Goal: Check status: Check status

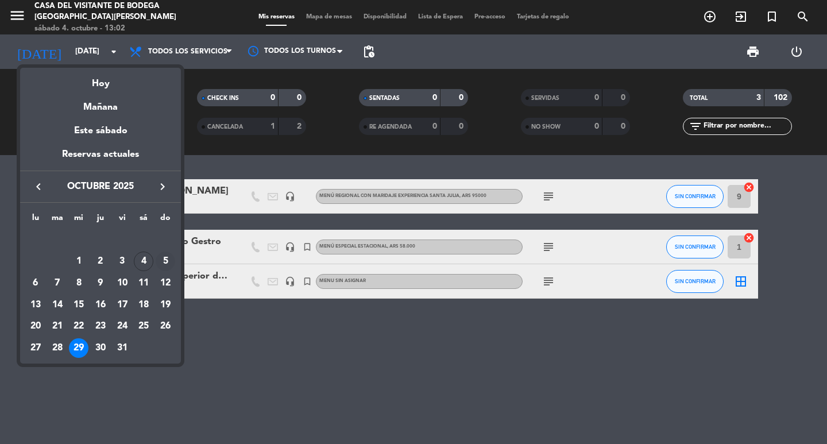
click at [164, 265] on div "5" at bounding box center [166, 262] width 20 height 20
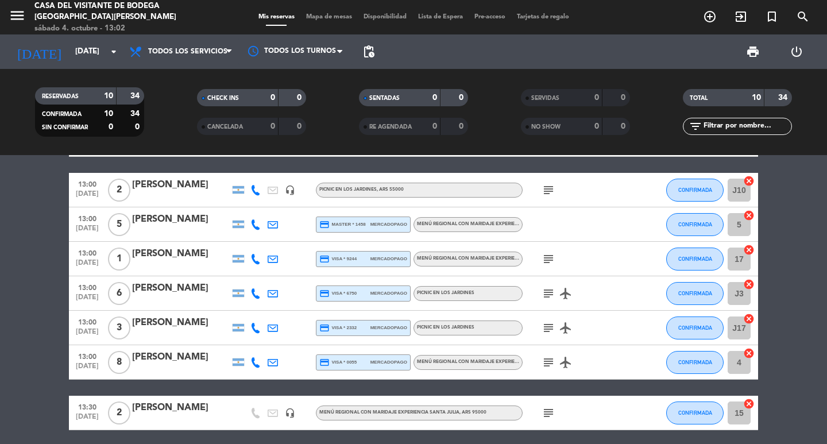
scroll to position [71, 0]
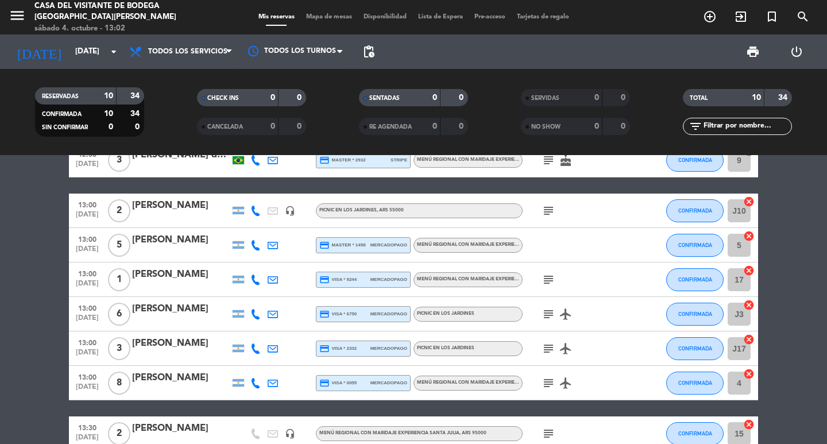
click at [554, 212] on icon "subject" at bounding box center [549, 211] width 14 height 14
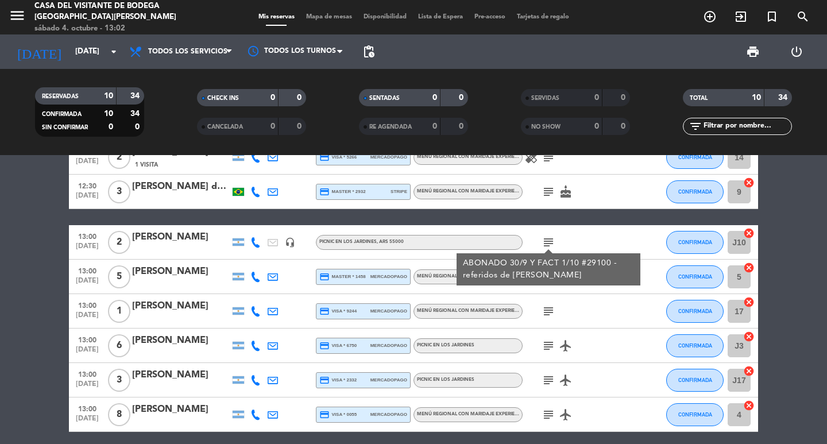
scroll to position [13, 0]
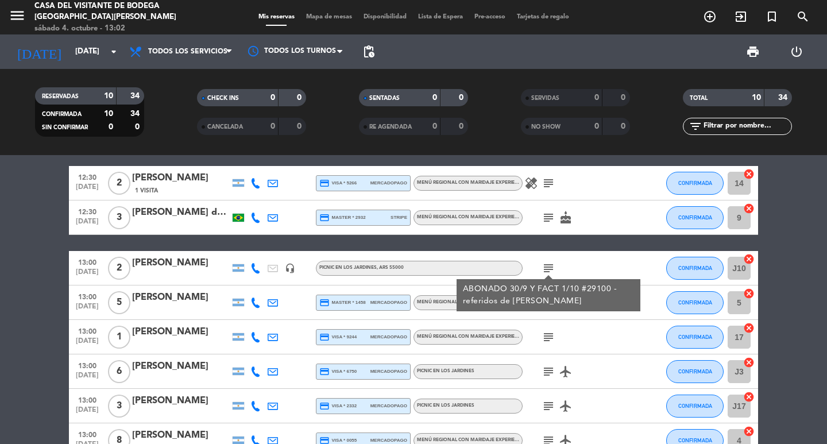
click at [552, 211] on icon "subject" at bounding box center [549, 218] width 14 height 14
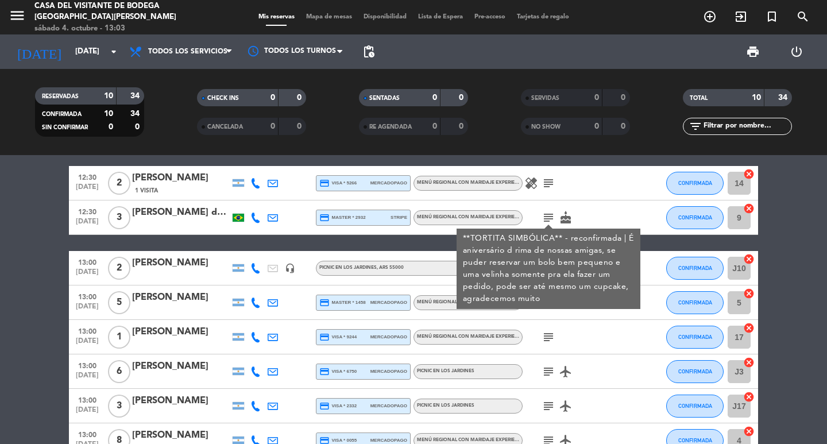
click at [546, 188] on icon "subject" at bounding box center [549, 183] width 14 height 14
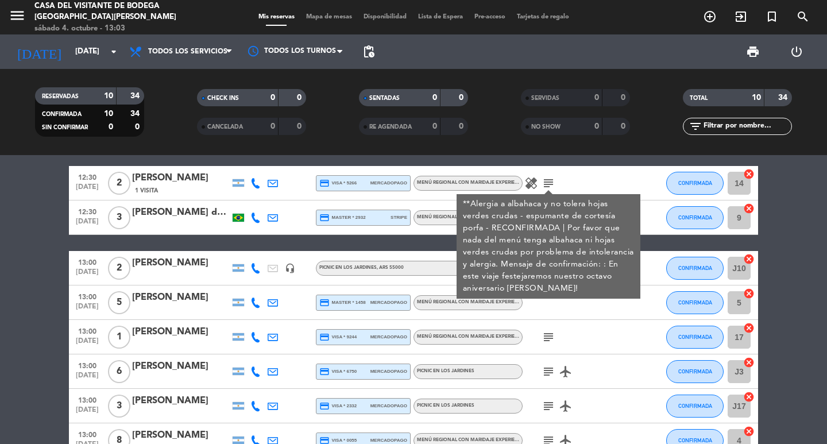
click at [44, 269] on bookings-row "12:30 [DATE] 2 [PERSON_NAME] 1 Visita credit_card visa * 5266 mercadopago Menú …" at bounding box center [413, 362] width 827 height 393
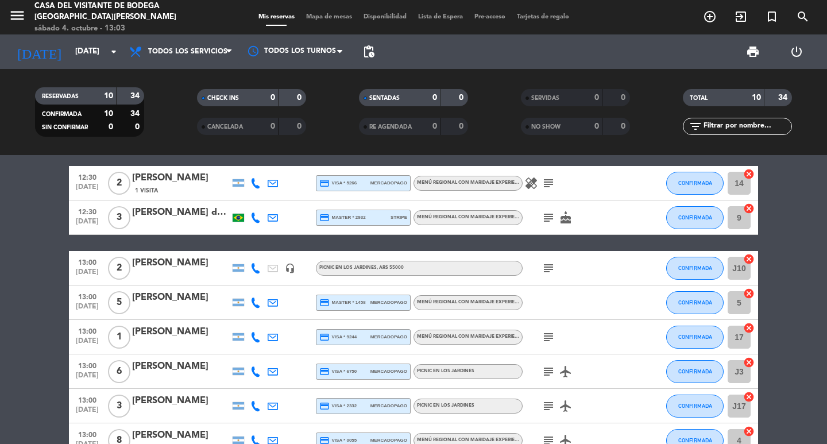
click at [547, 336] on icon "subject" at bounding box center [549, 337] width 14 height 14
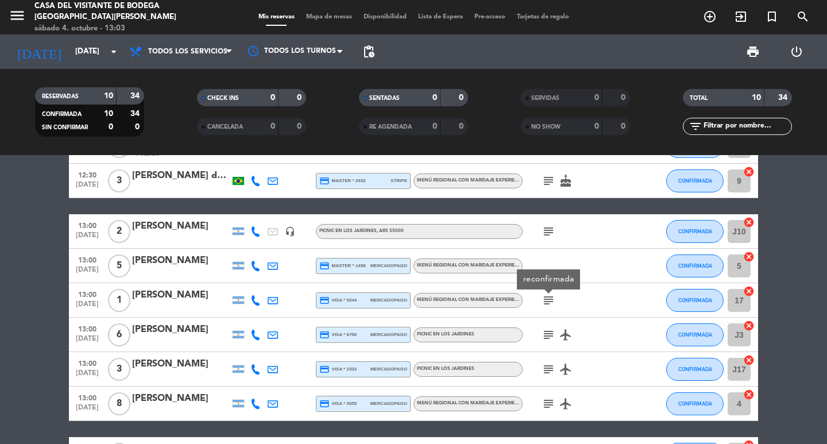
scroll to position [71, 0]
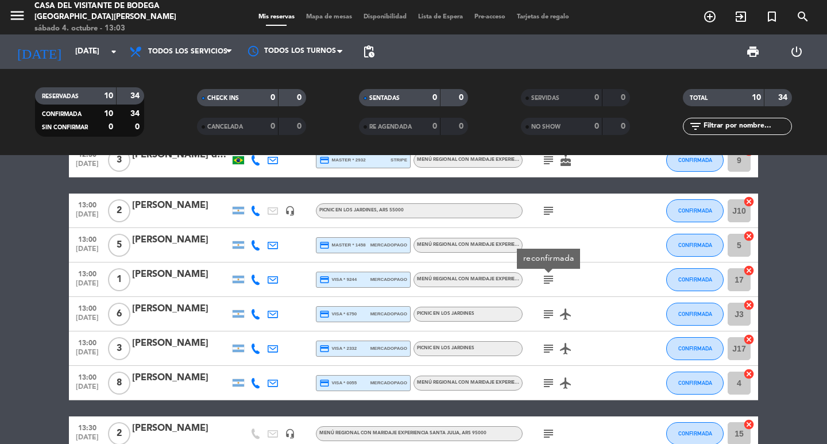
click at [548, 319] on icon "subject" at bounding box center [549, 314] width 14 height 14
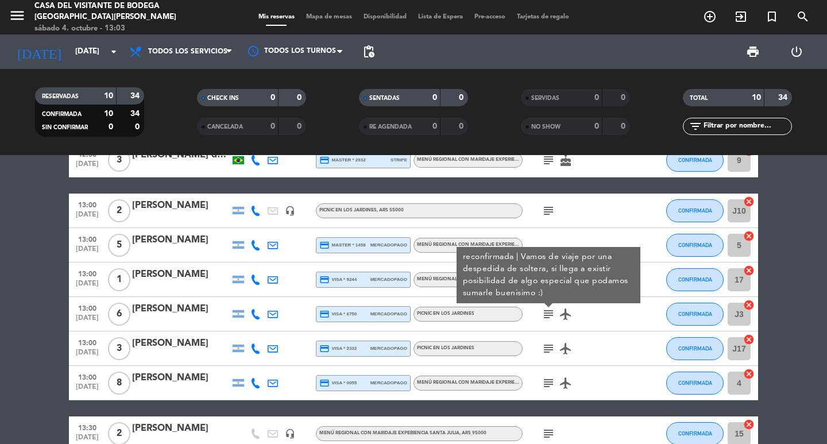
click at [549, 350] on icon "subject" at bounding box center [549, 349] width 14 height 14
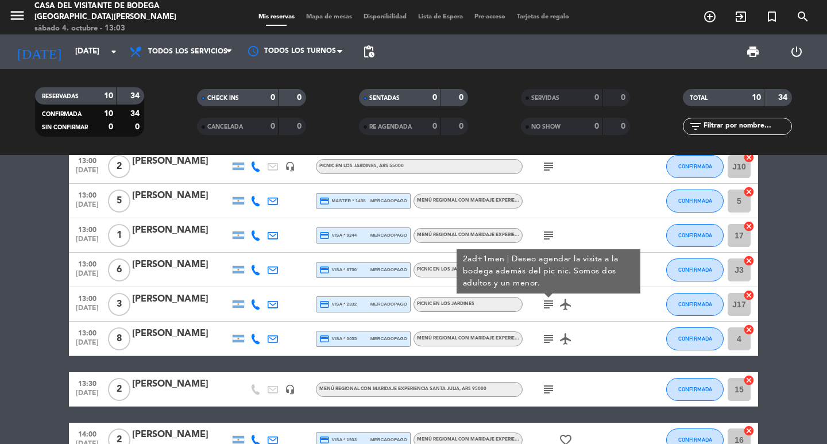
scroll to position [128, 0]
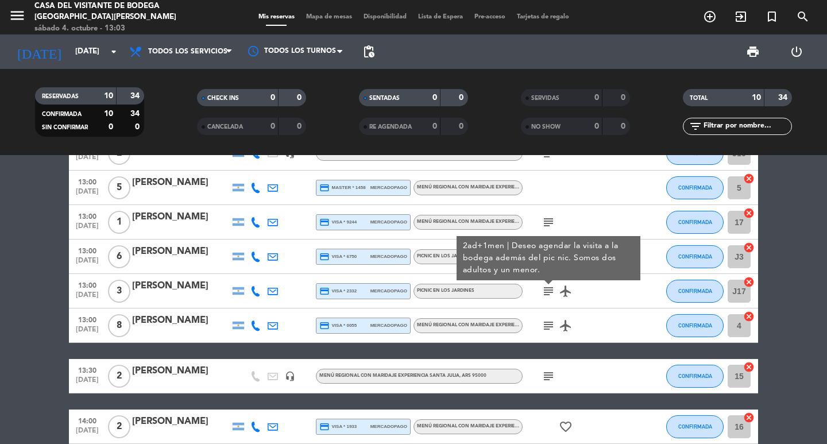
click at [549, 328] on icon "subject" at bounding box center [549, 326] width 14 height 14
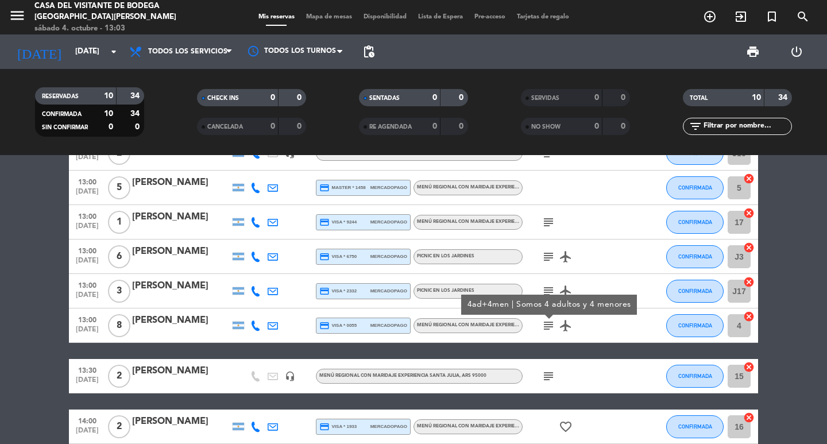
click at [548, 376] on icon "subject" at bounding box center [549, 376] width 14 height 14
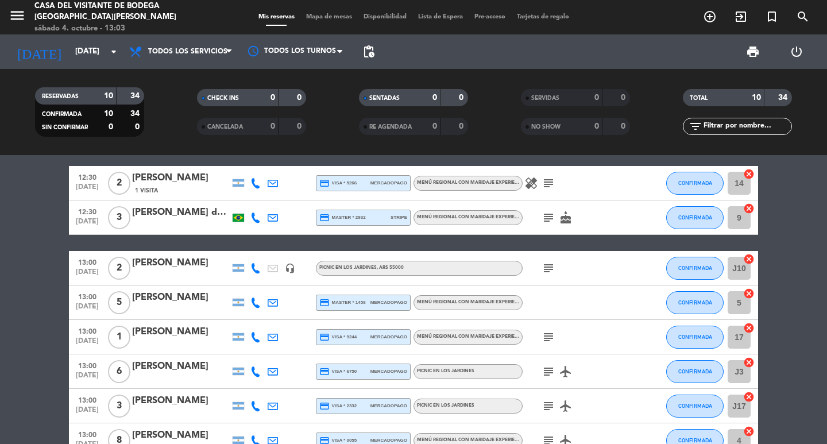
scroll to position [0, 0]
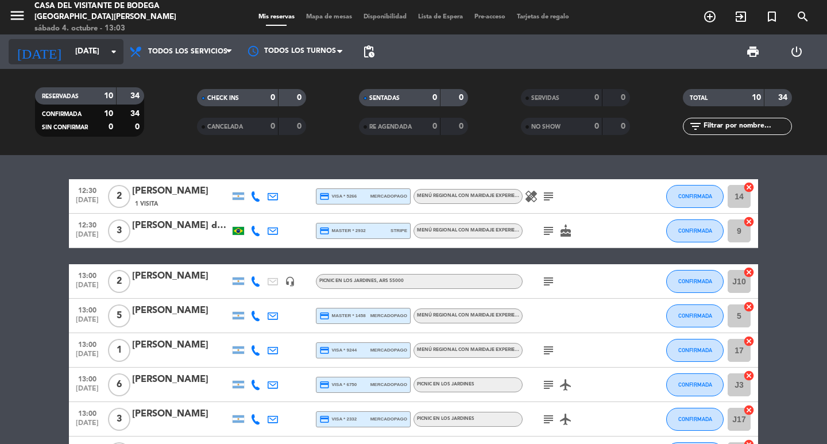
click at [70, 46] on input "[DATE]" at bounding box center [120, 51] width 101 height 21
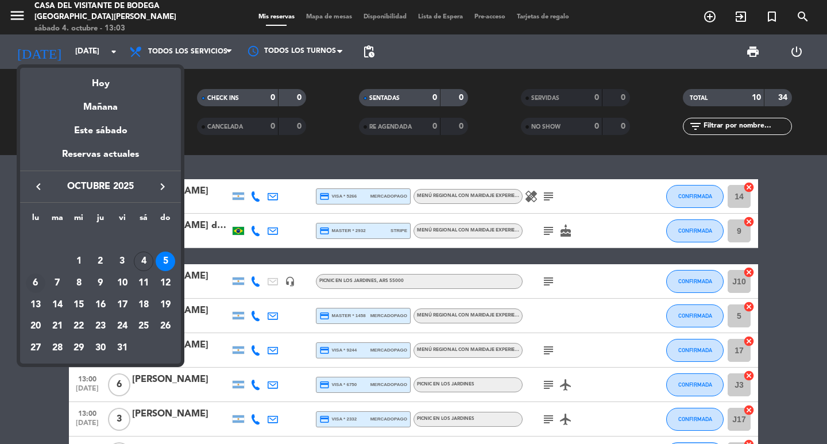
click at [41, 285] on div "6" at bounding box center [36, 284] width 20 height 20
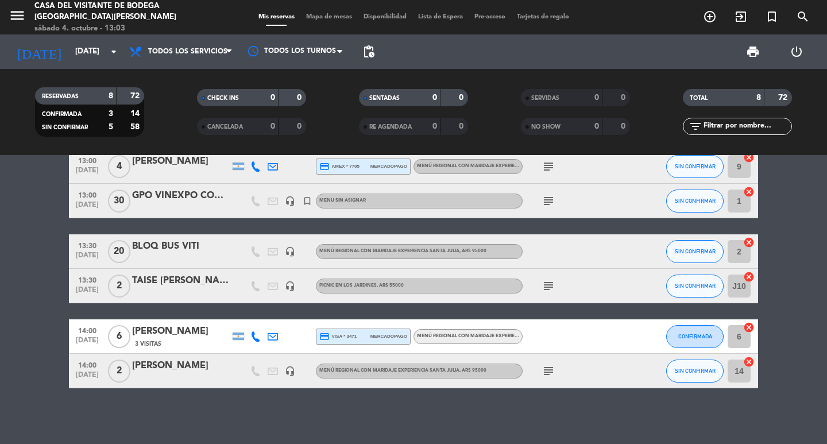
scroll to position [117, 0]
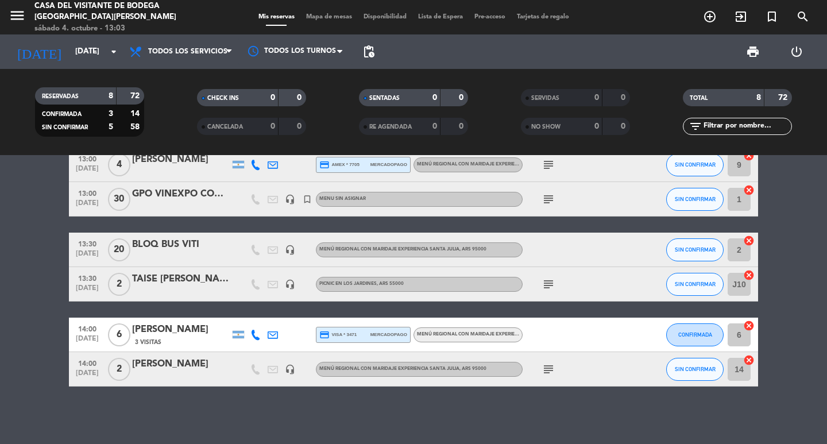
drag, startPoint x: 545, startPoint y: 367, endPoint x: 540, endPoint y: 370, distance: 5.9
click at [545, 369] on icon "subject" at bounding box center [549, 370] width 14 height 14
click at [547, 288] on icon "subject" at bounding box center [549, 285] width 14 height 14
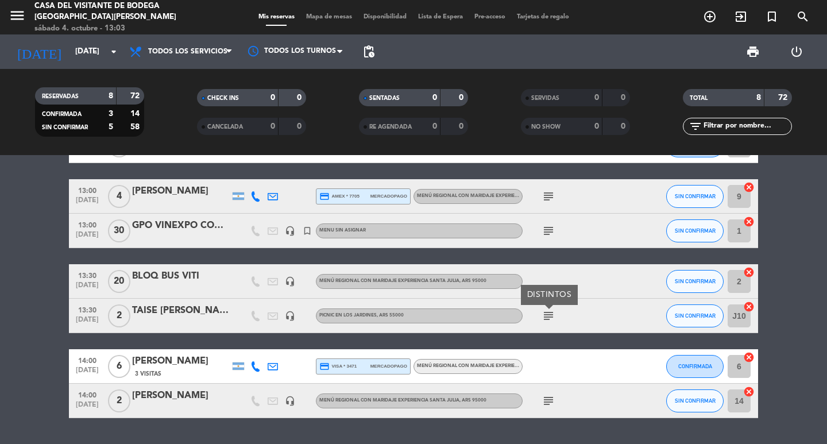
scroll to position [59, 0]
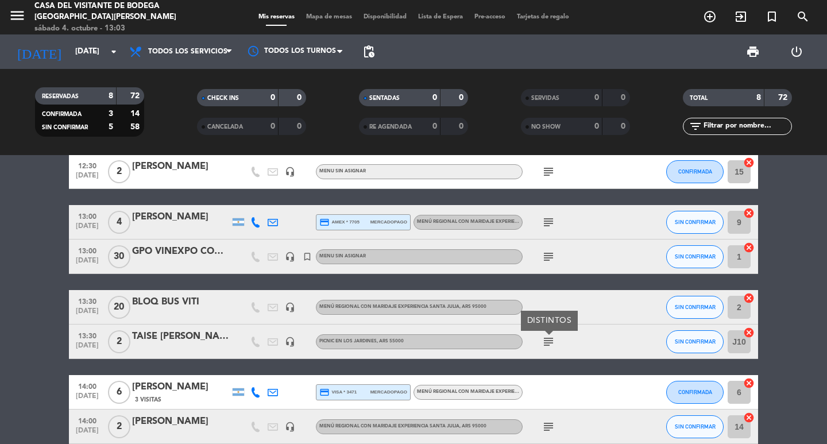
click at [550, 215] on icon "subject" at bounding box center [549, 222] width 14 height 14
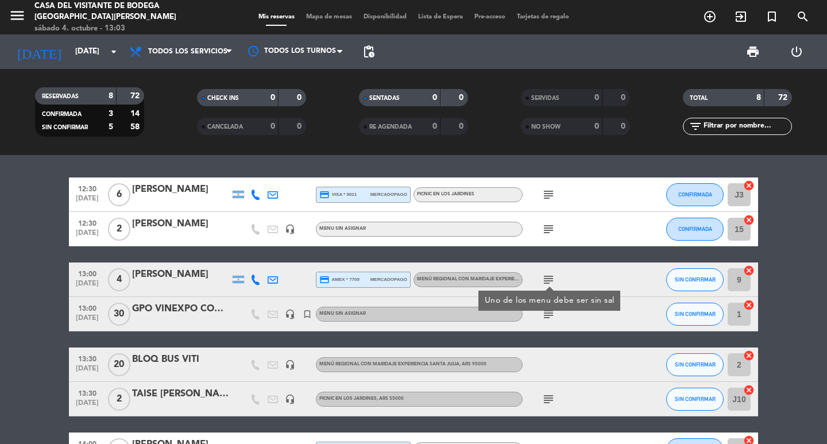
scroll to position [0, 0]
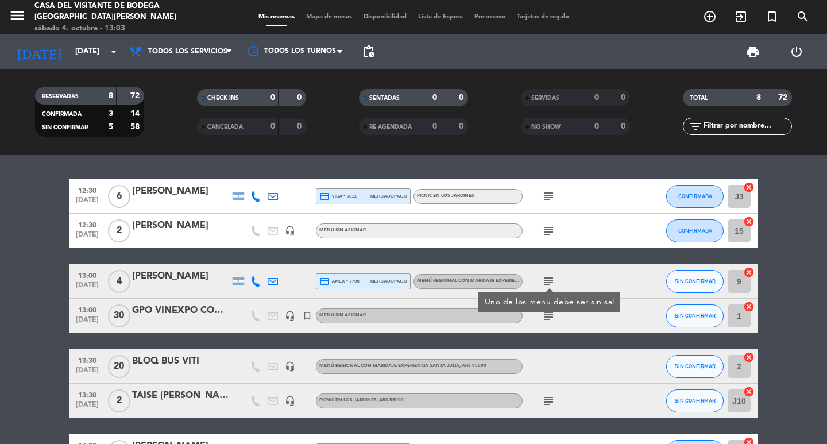
click at [548, 229] on icon "subject" at bounding box center [549, 231] width 14 height 14
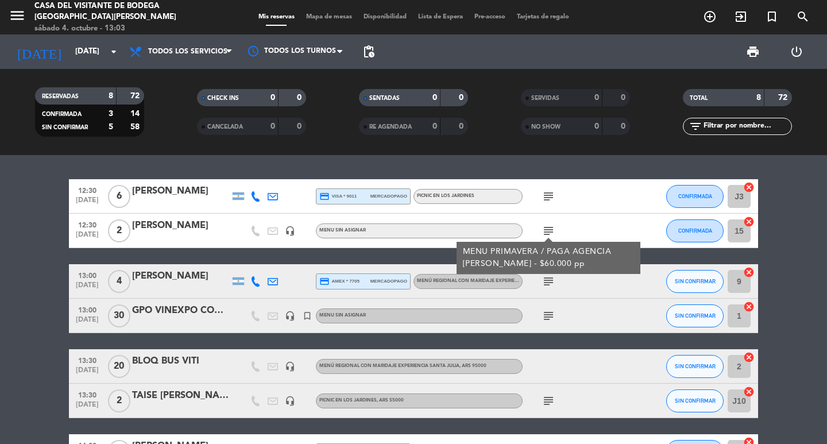
click at [548, 198] on icon "subject" at bounding box center [549, 197] width 14 height 14
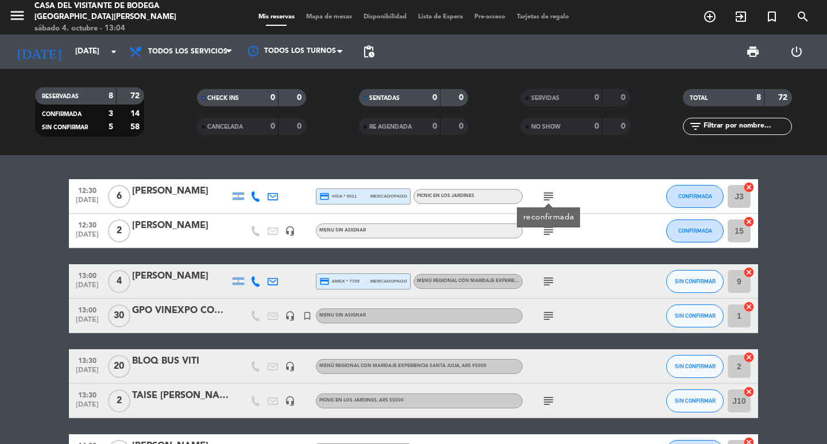
click at [17, 202] on bookings-row "12:30 [DATE] 6 [PERSON_NAME] credit_card visa * 9011 mercadopago Picnic en los …" at bounding box center [413, 341] width 827 height 324
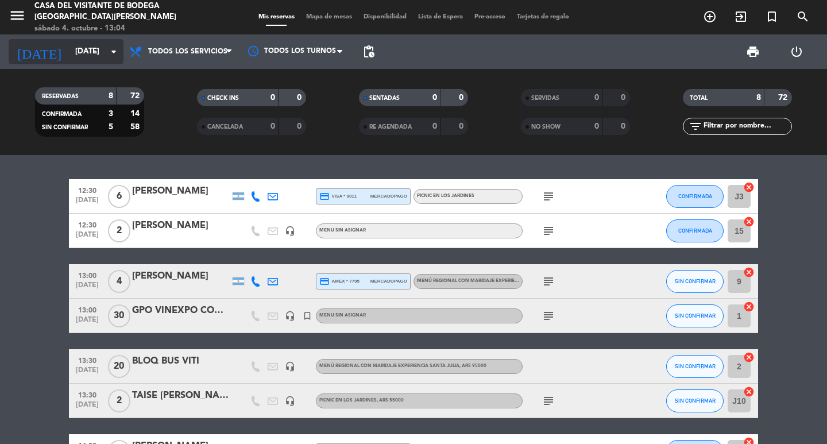
click at [74, 57] on input "[DATE]" at bounding box center [120, 51] width 101 height 21
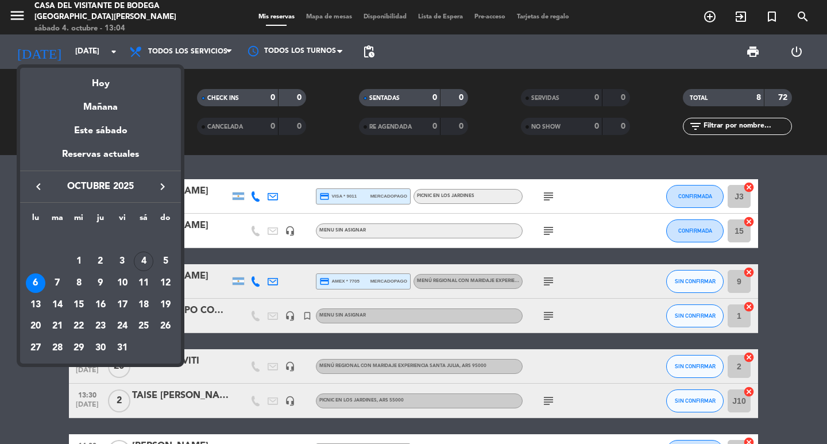
click at [43, 262] on td at bounding box center [46, 262] width 43 height 22
click at [72, 279] on div "8" at bounding box center [79, 284] width 20 height 20
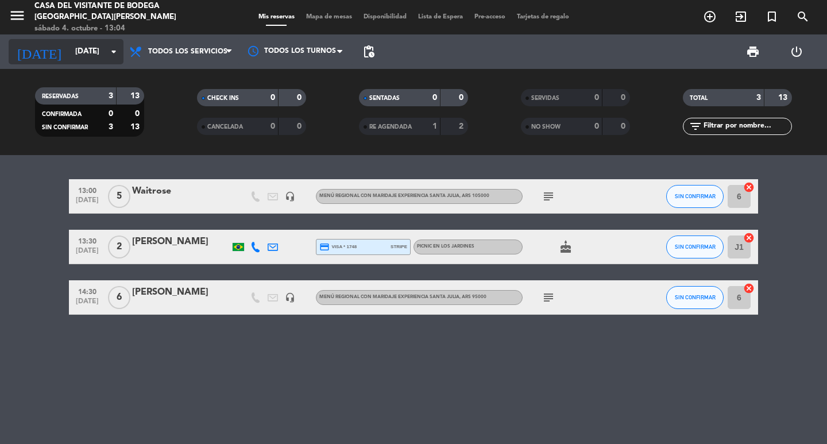
click at [91, 50] on input "[DATE]" at bounding box center [120, 51] width 101 height 21
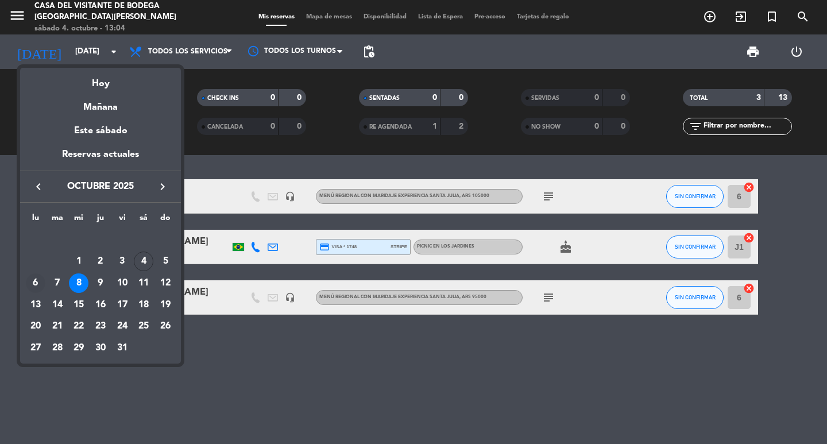
click at [41, 281] on div "6" at bounding box center [36, 284] width 20 height 20
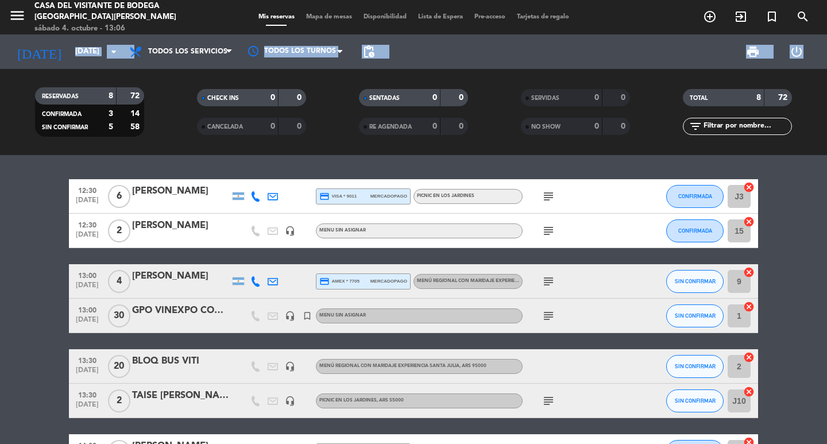
click at [67, 68] on div "menu Casa del Visitante de Bodega Santa [PERSON_NAME][DATE] 4. octubre - 13:06 …" at bounding box center [413, 77] width 827 height 155
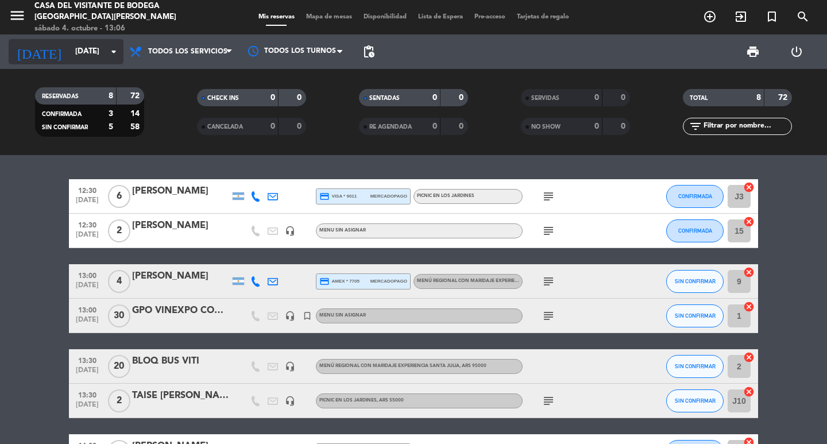
click at [75, 56] on input "[DATE]" at bounding box center [120, 51] width 101 height 21
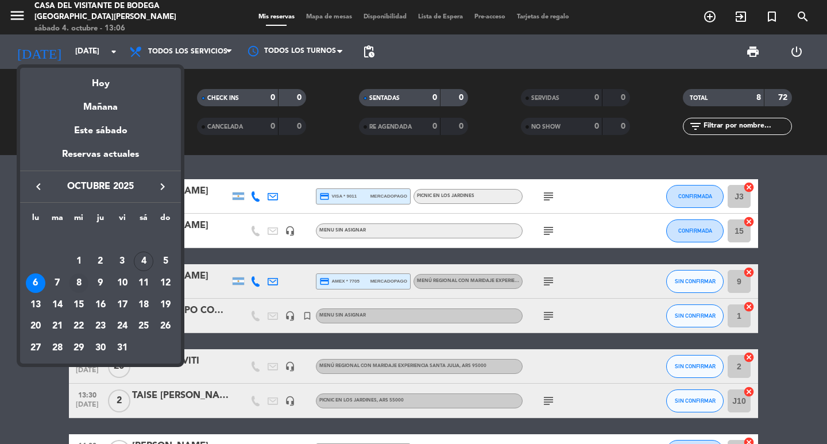
click at [79, 280] on div "8" at bounding box center [79, 284] width 20 height 20
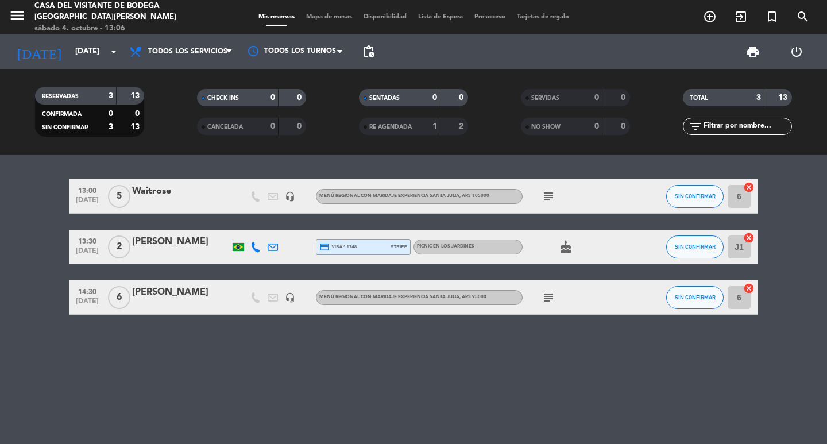
click at [549, 187] on div "subject" at bounding box center [574, 196] width 103 height 34
click at [551, 195] on icon "subject" at bounding box center [549, 197] width 14 height 14
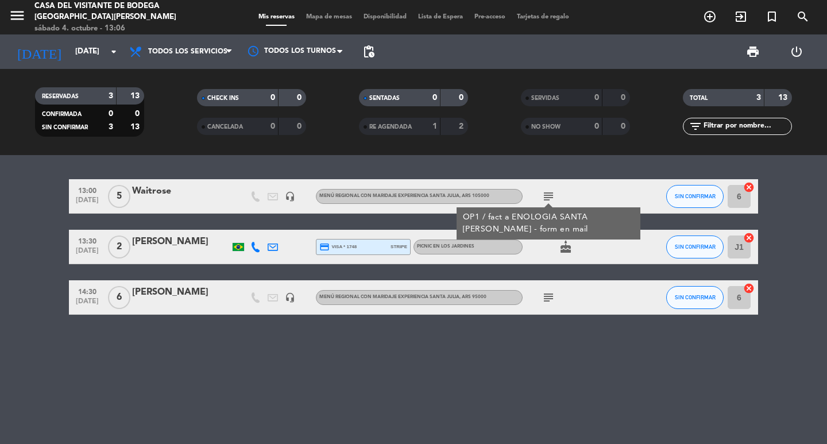
click at [550, 197] on icon "subject" at bounding box center [549, 197] width 14 height 14
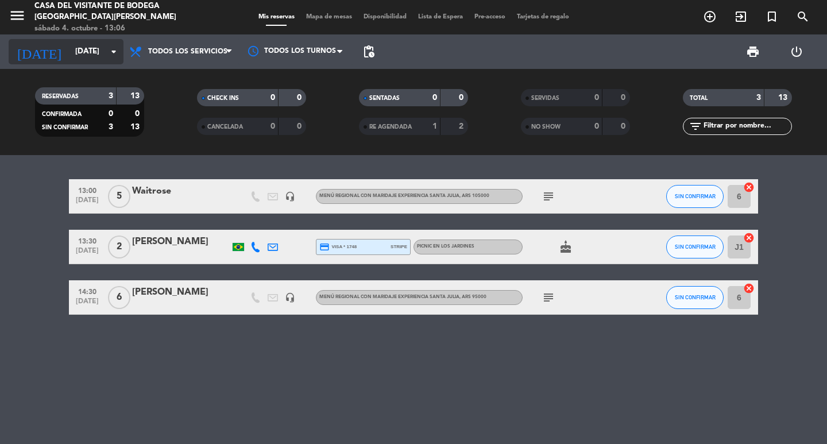
click at [115, 60] on input "[DATE]" at bounding box center [120, 51] width 101 height 21
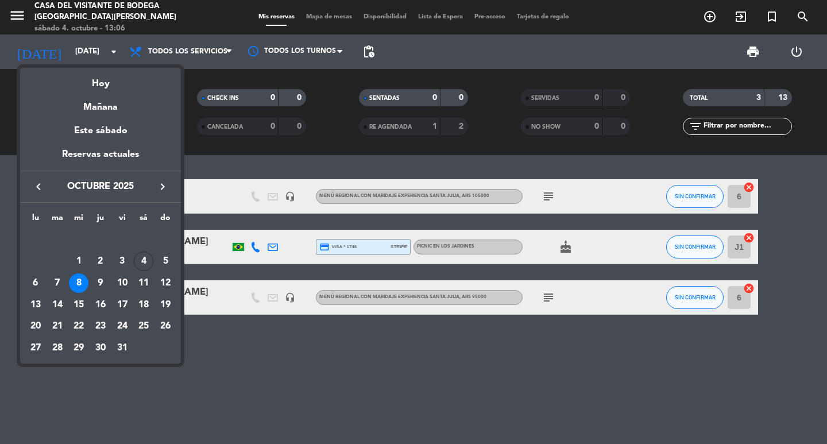
click at [102, 283] on div "9" at bounding box center [101, 284] width 20 height 20
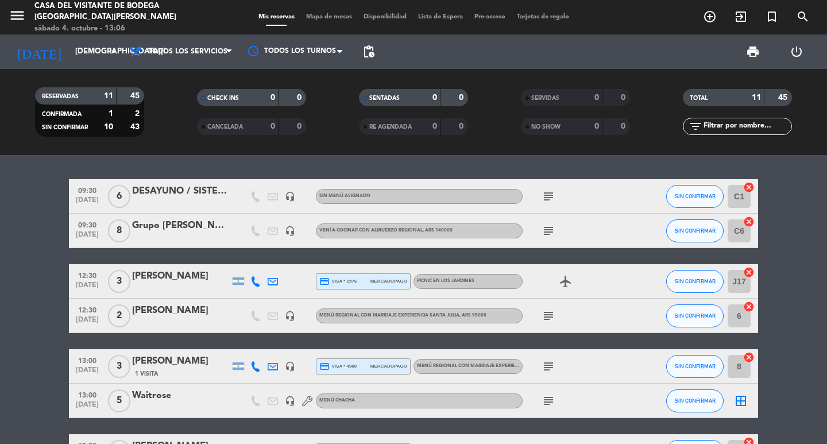
click at [546, 406] on icon "subject" at bounding box center [549, 401] width 14 height 14
click at [550, 330] on div "subject" at bounding box center [574, 316] width 103 height 34
click at [545, 358] on div "subject" at bounding box center [574, 366] width 103 height 34
click at [547, 360] on icon "subject" at bounding box center [549, 367] width 14 height 14
click at [541, 313] on div "subject" at bounding box center [574, 316] width 103 height 34
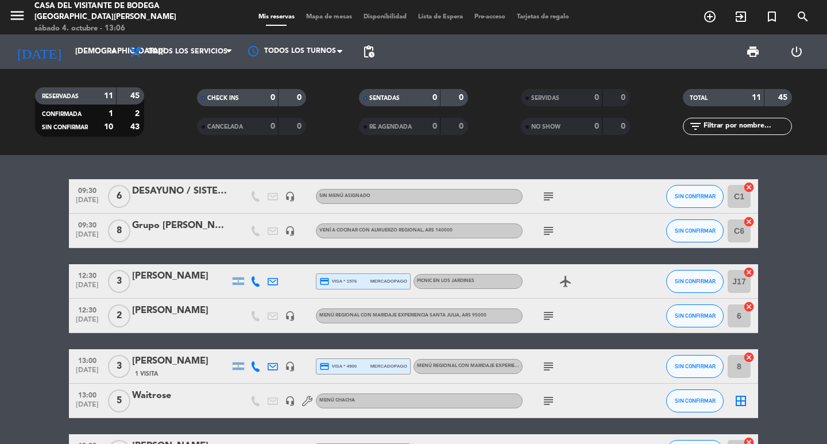
click at [544, 318] on icon "subject" at bounding box center [549, 316] width 14 height 14
click at [548, 237] on icon "subject" at bounding box center [549, 231] width 14 height 14
click at [546, 400] on icon "subject" at bounding box center [549, 401] width 14 height 14
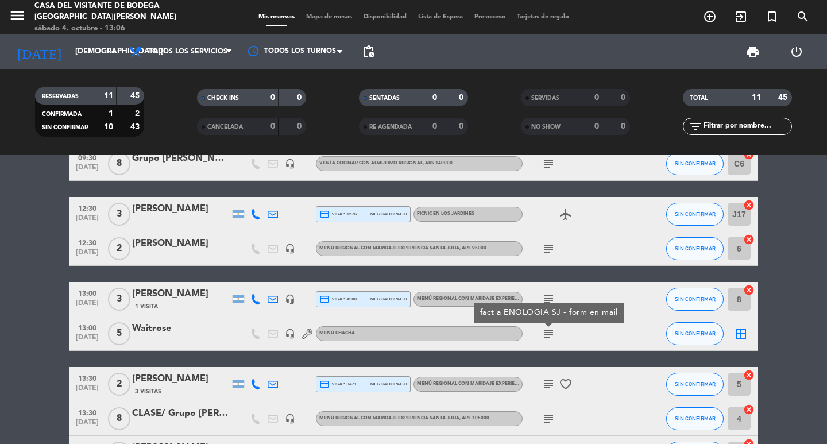
scroll to position [172, 0]
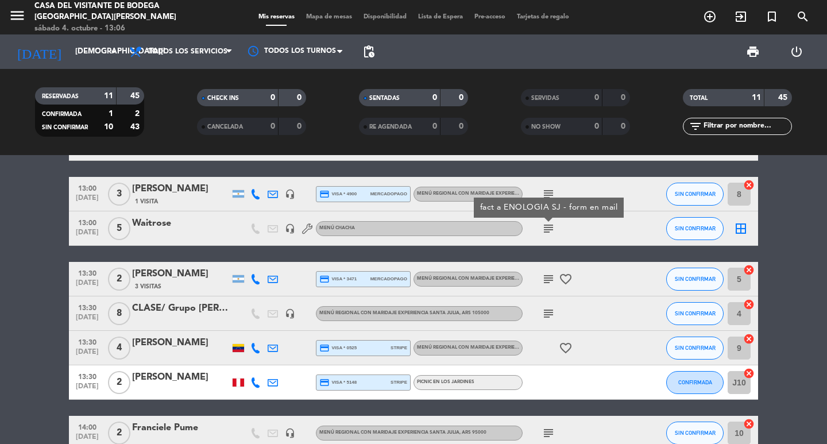
click at [548, 284] on icon "subject" at bounding box center [549, 279] width 14 height 14
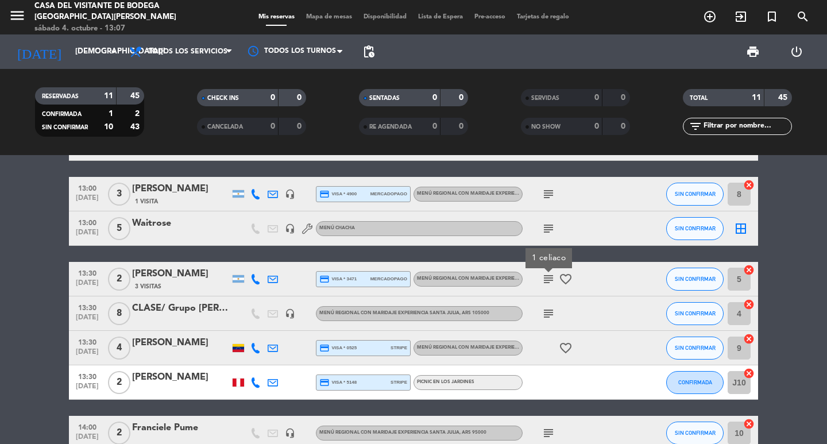
click at [552, 312] on icon "subject" at bounding box center [549, 314] width 14 height 14
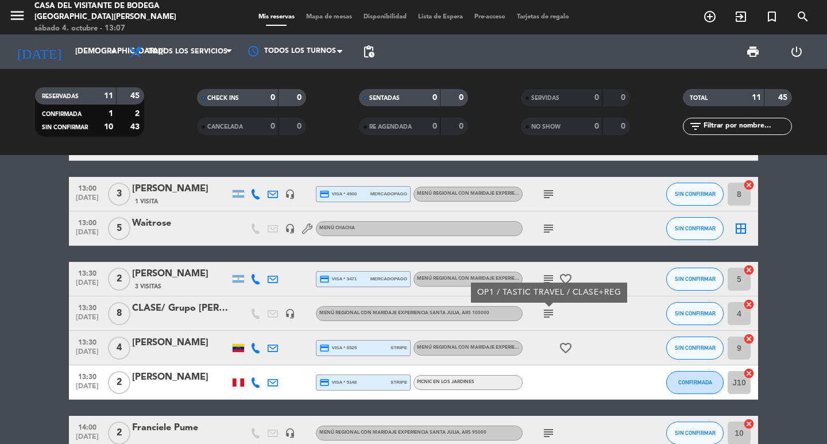
scroll to position [236, 0]
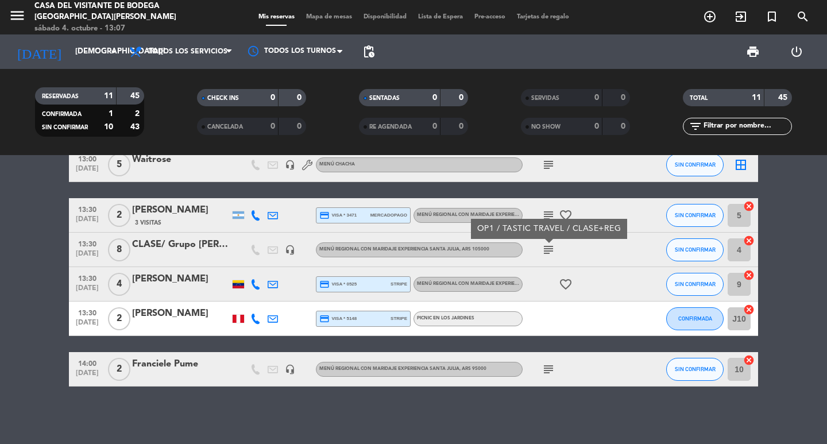
click at [556, 367] on span "subject" at bounding box center [548, 370] width 17 height 14
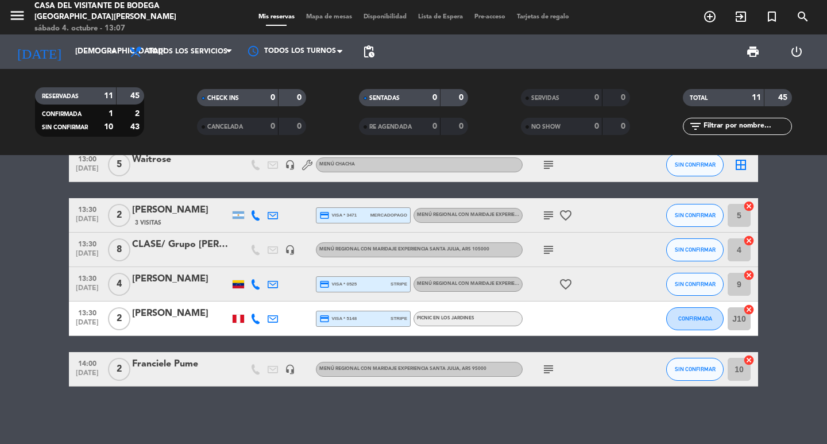
click at [552, 368] on icon "subject" at bounding box center [549, 370] width 14 height 14
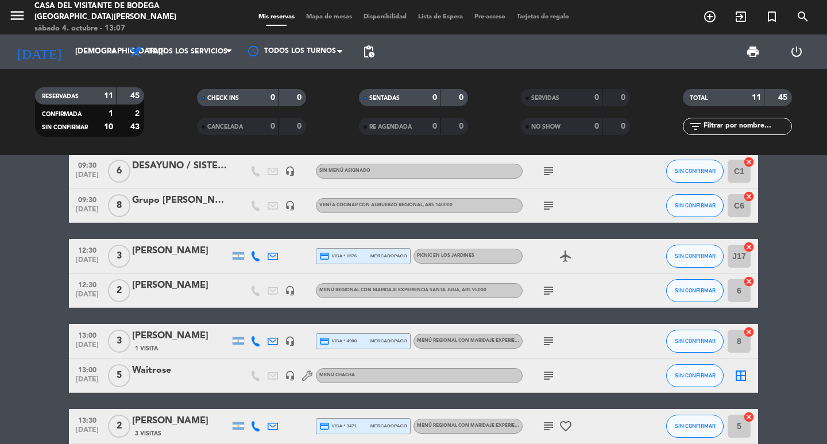
scroll to position [0, 0]
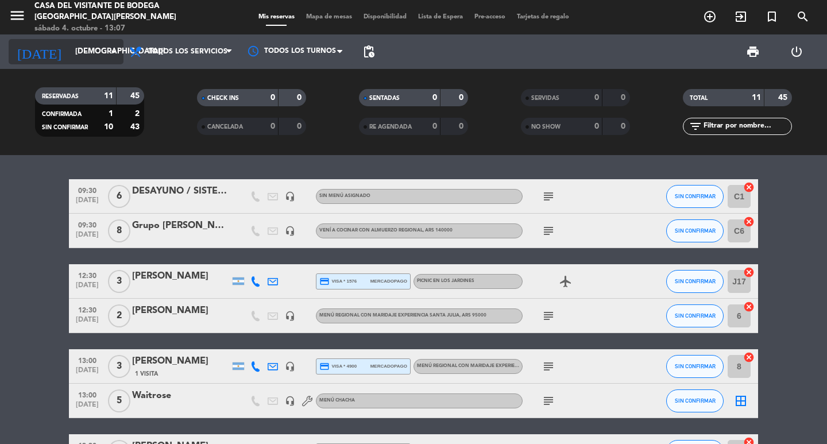
click at [116, 57] on icon "arrow_drop_down" at bounding box center [114, 52] width 14 height 14
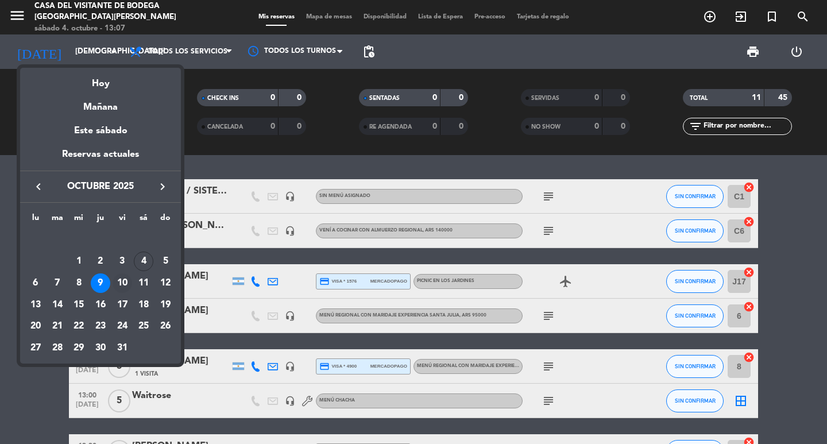
click at [125, 281] on div "10" at bounding box center [123, 284] width 20 height 20
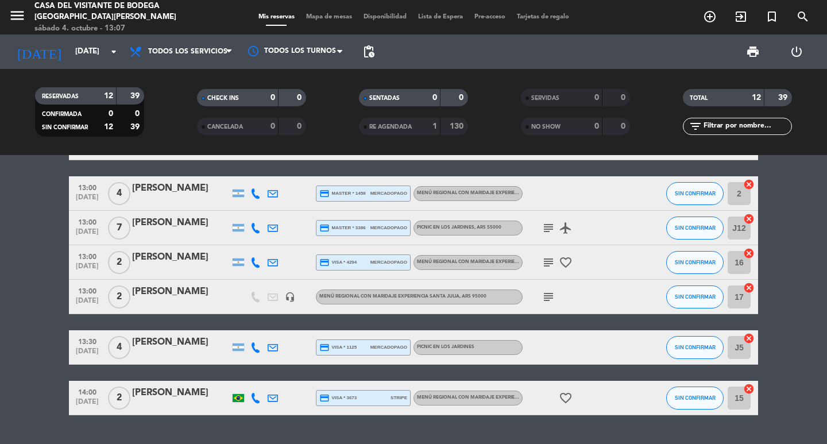
scroll to position [213, 0]
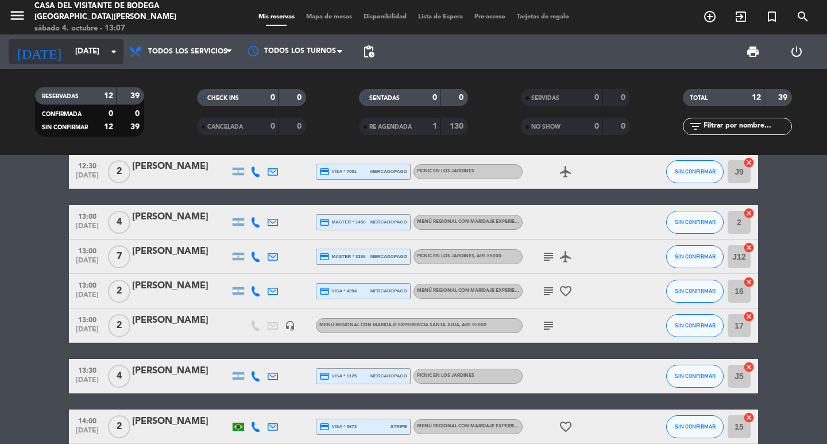
click at [100, 60] on input "[DATE]" at bounding box center [120, 51] width 101 height 21
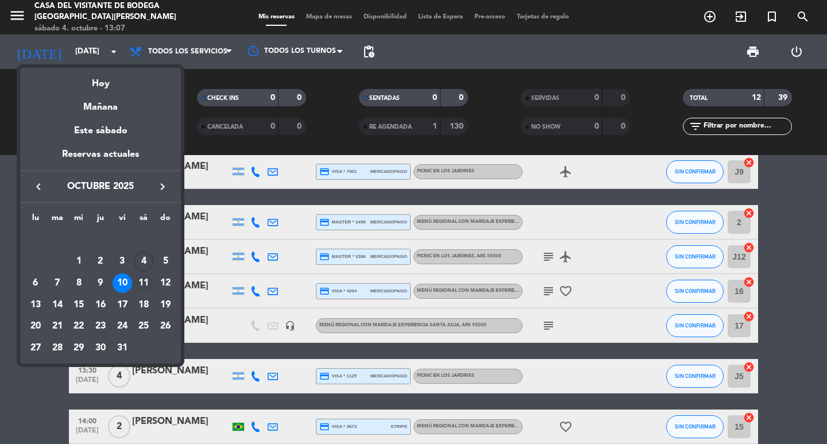
click at [144, 282] on div "11" at bounding box center [144, 284] width 20 height 20
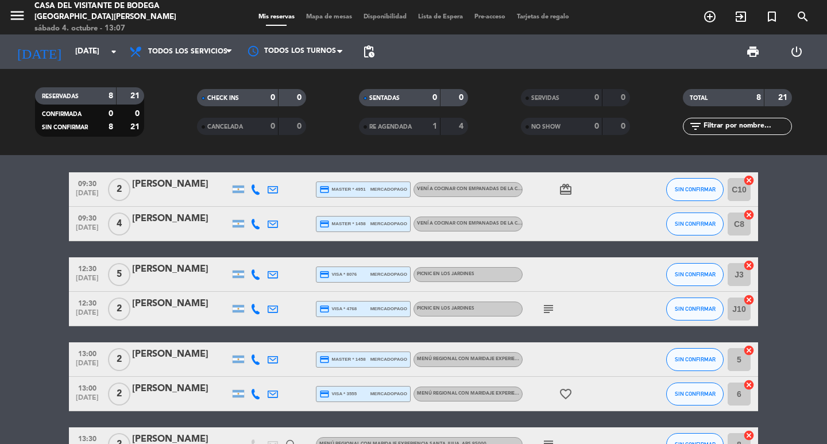
scroll to position [0, 0]
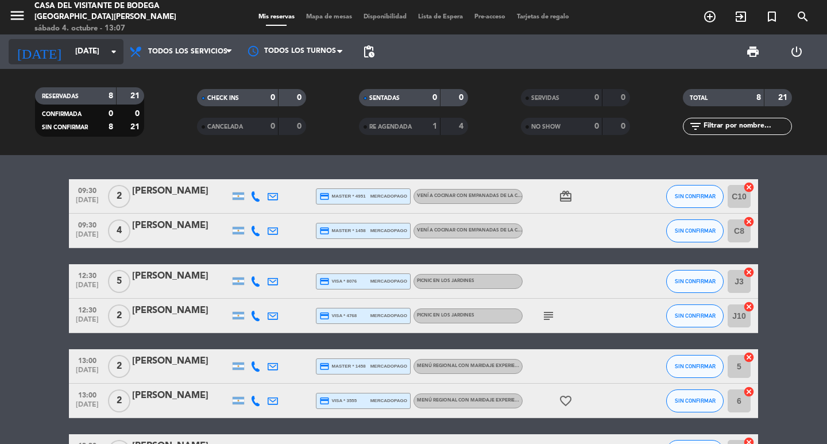
click at [115, 59] on input "[DATE]" at bounding box center [120, 51] width 101 height 21
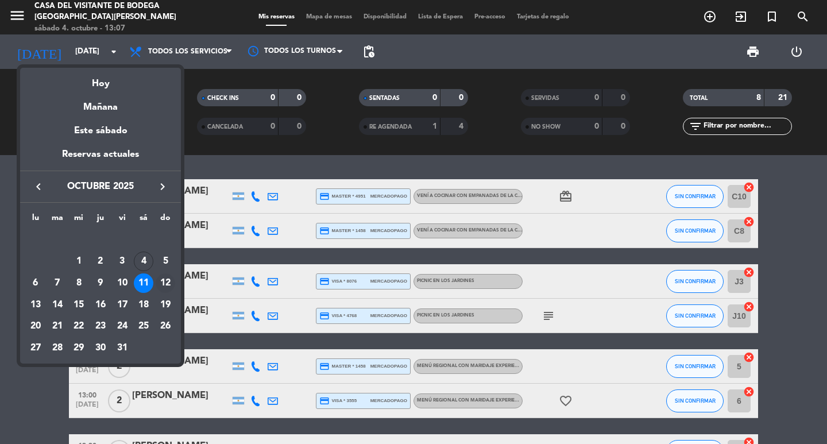
click at [163, 286] on div "12" at bounding box center [166, 284] width 20 height 20
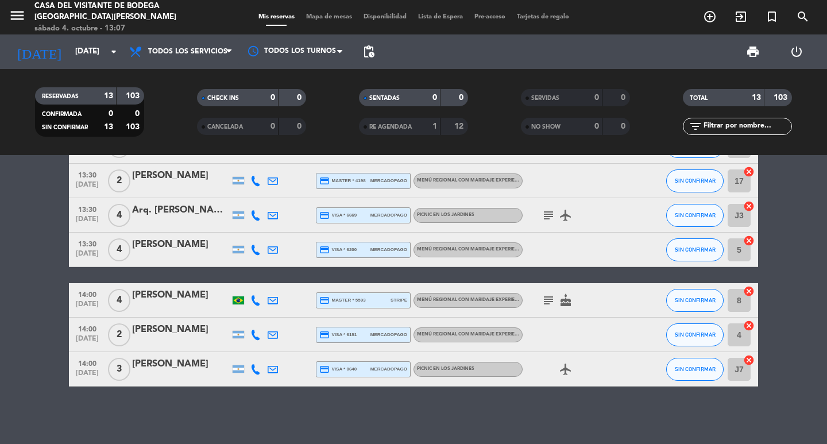
scroll to position [248, 0]
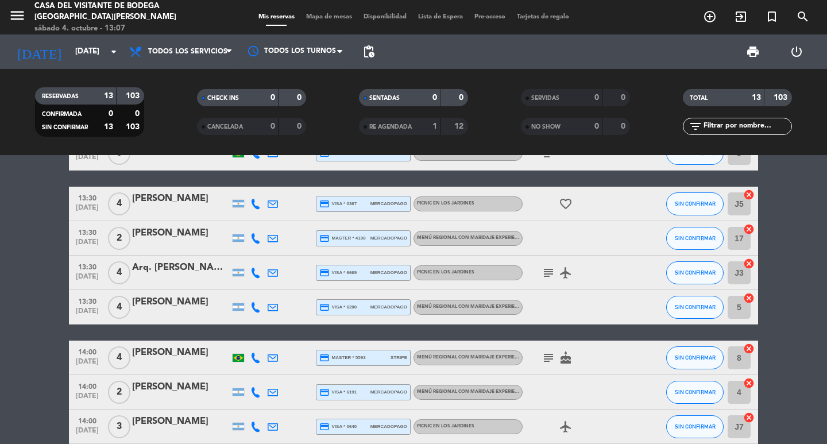
click at [553, 279] on icon "subject" at bounding box center [549, 273] width 14 height 14
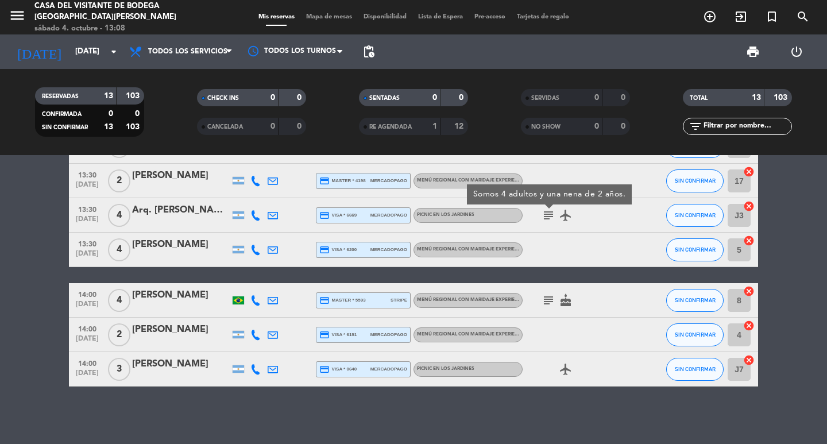
click at [543, 301] on icon "subject" at bounding box center [549, 301] width 14 height 14
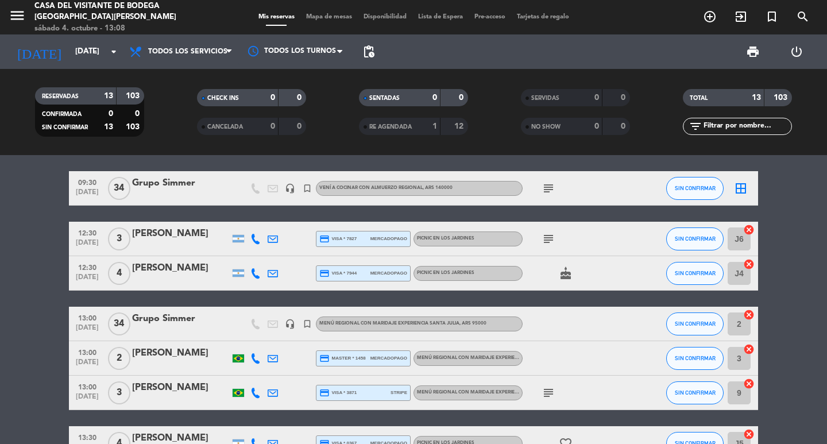
scroll to position [0, 0]
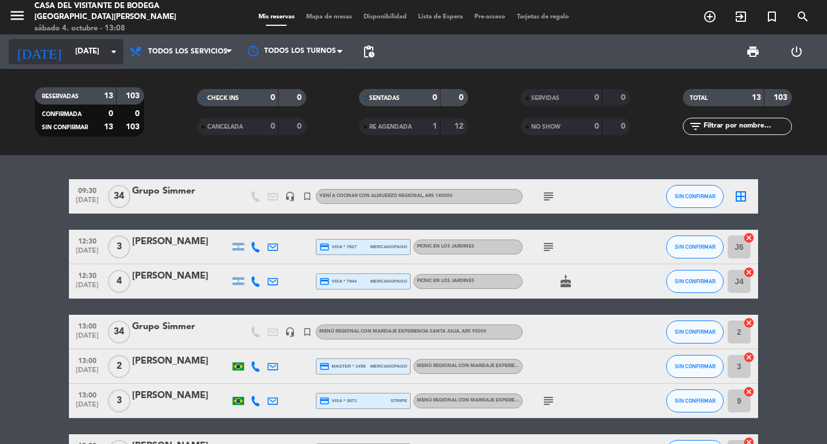
click at [112, 51] on icon "arrow_drop_down" at bounding box center [114, 52] width 14 height 14
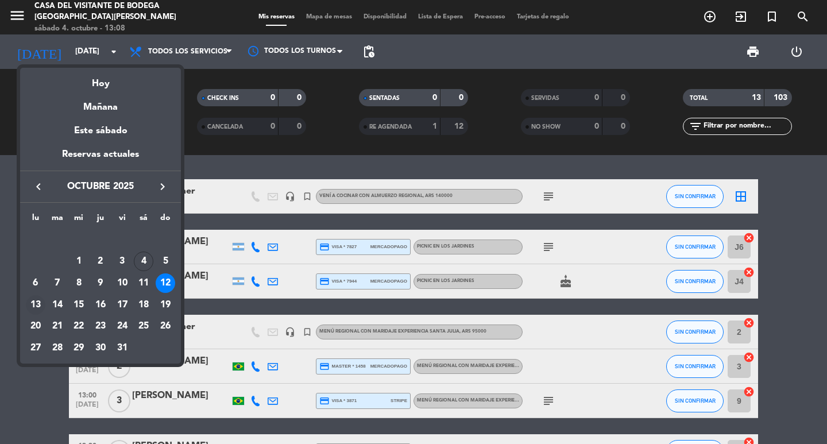
click at [41, 303] on div "13" at bounding box center [36, 305] width 20 height 20
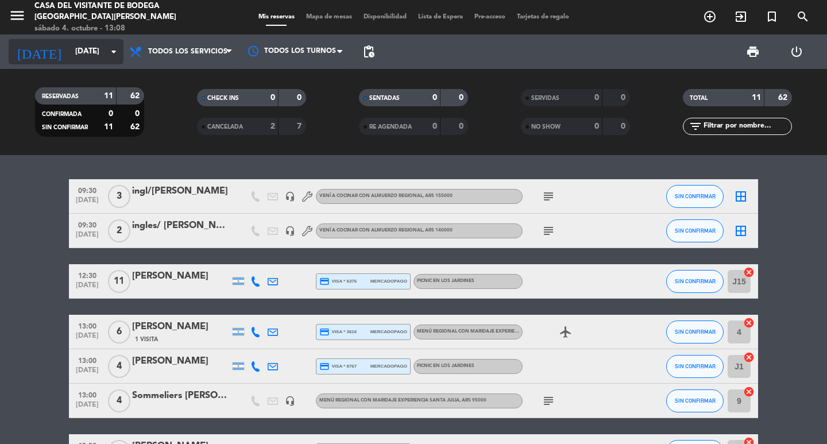
click at [72, 48] on input "[DATE]" at bounding box center [120, 51] width 101 height 21
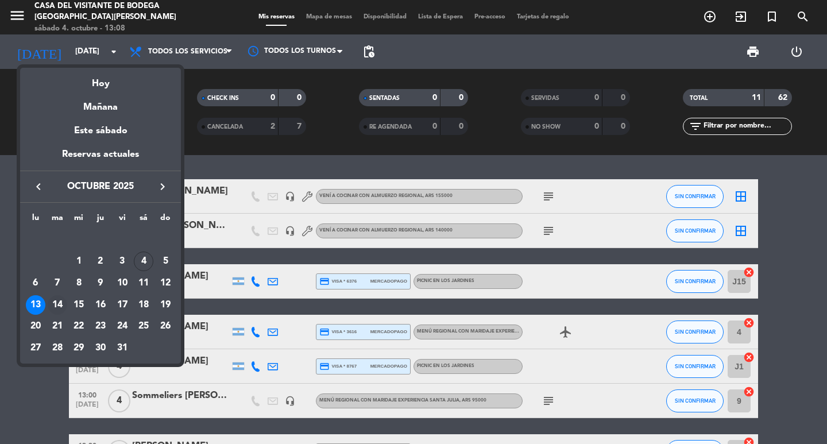
click at [64, 299] on div "14" at bounding box center [58, 305] width 20 height 20
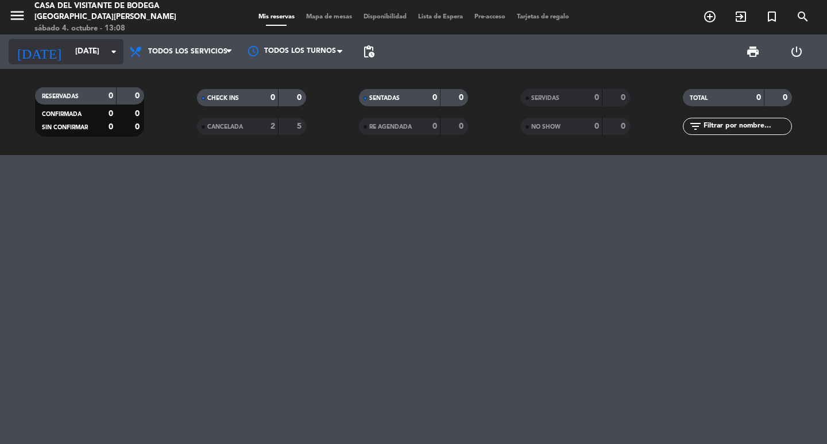
click at [97, 61] on input "[DATE]" at bounding box center [120, 51] width 101 height 21
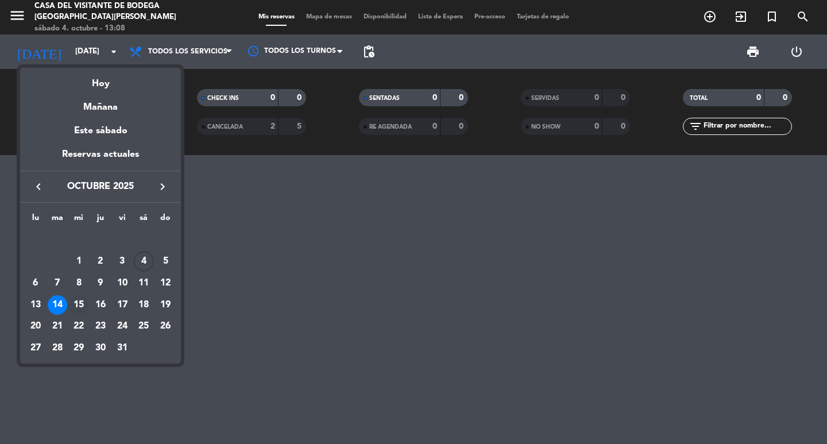
click at [80, 311] on div "15" at bounding box center [79, 305] width 20 height 20
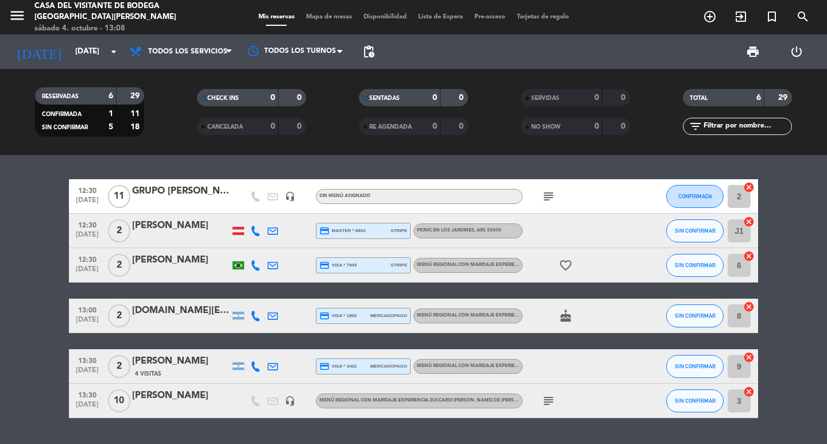
click at [553, 190] on icon "subject" at bounding box center [549, 197] width 14 height 14
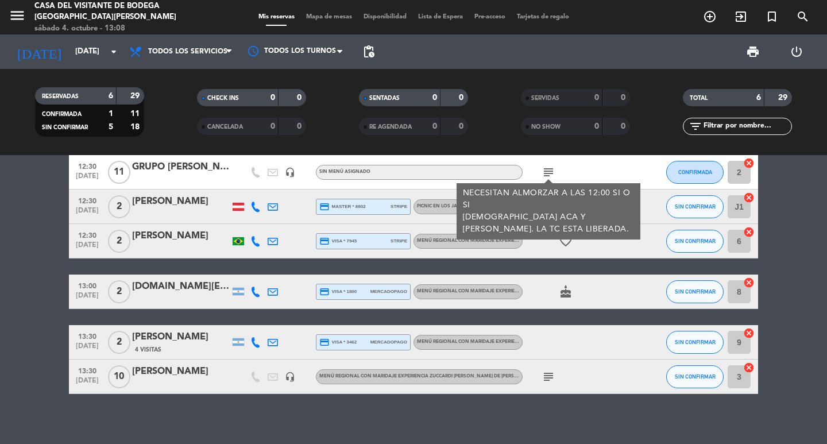
scroll to position [32, 0]
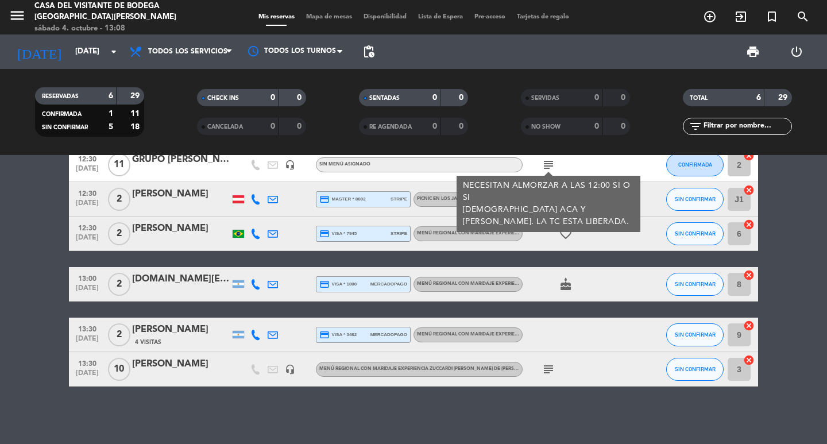
click at [48, 263] on bookings-row "12:30 [DATE] GRUPO [PERSON_NAME] headset_mic Sin menú asignado subject NECESITA…" at bounding box center [413, 267] width 827 height 239
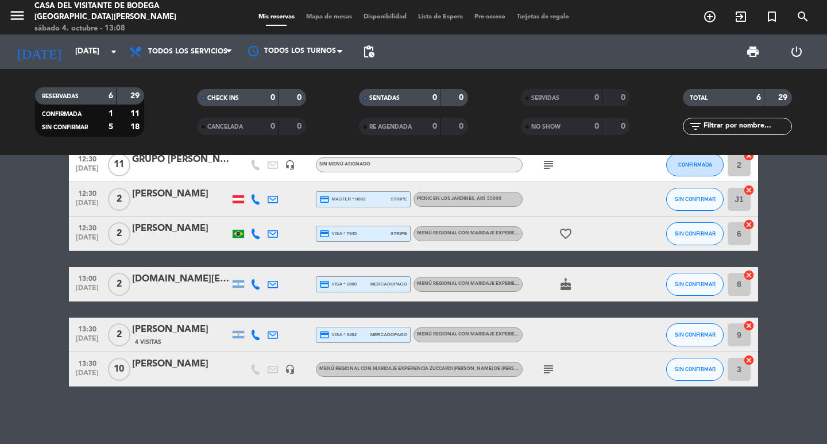
click at [546, 371] on icon "subject" at bounding box center [549, 370] width 14 height 14
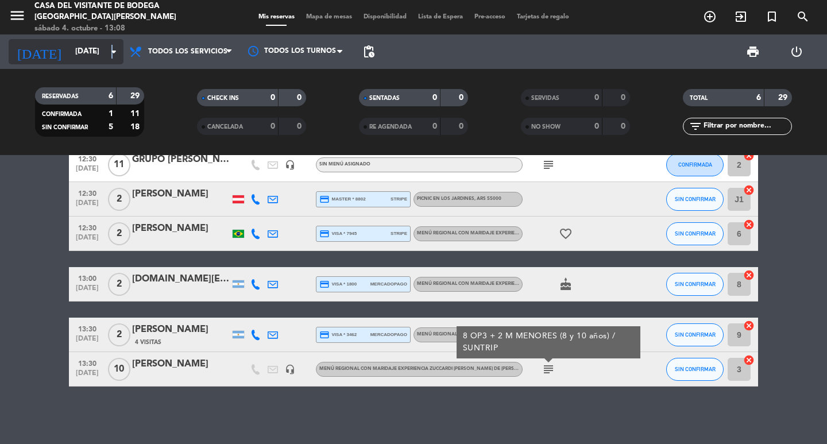
click at [111, 55] on icon "arrow_drop_down" at bounding box center [114, 52] width 14 height 14
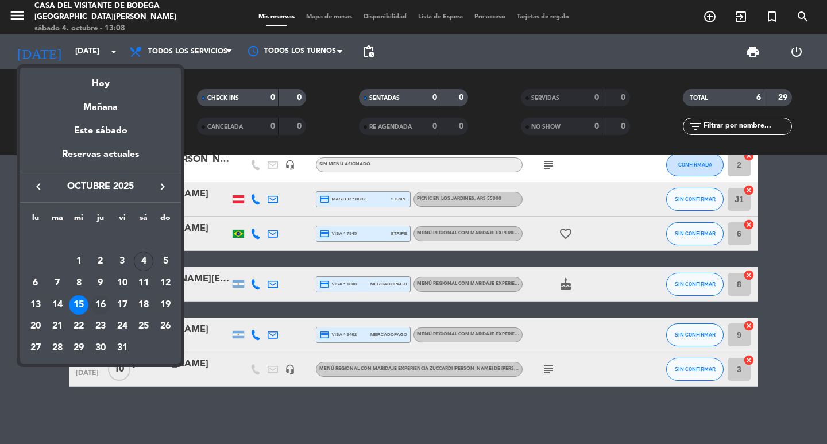
click at [105, 304] on div "16" at bounding box center [101, 305] width 20 height 20
type input "[DEMOGRAPHIC_DATA][DATE]"
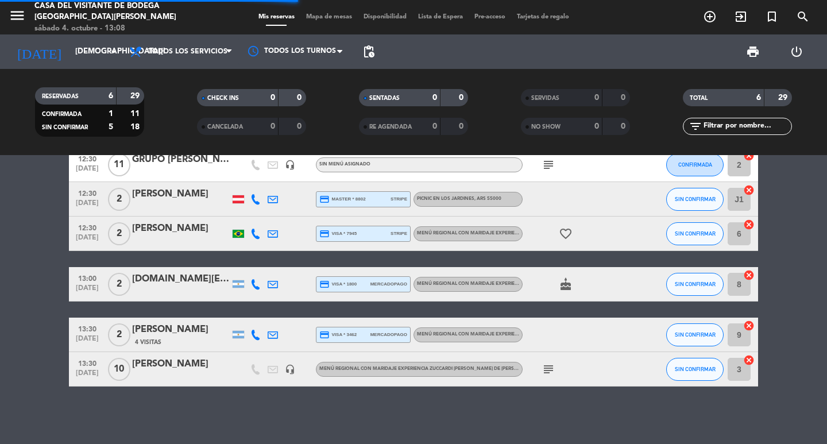
scroll to position [0, 0]
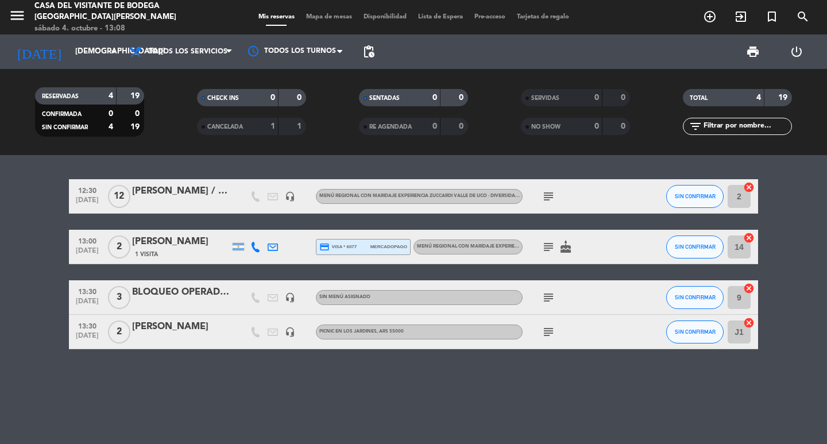
click at [552, 195] on icon "subject" at bounding box center [549, 197] width 14 height 14
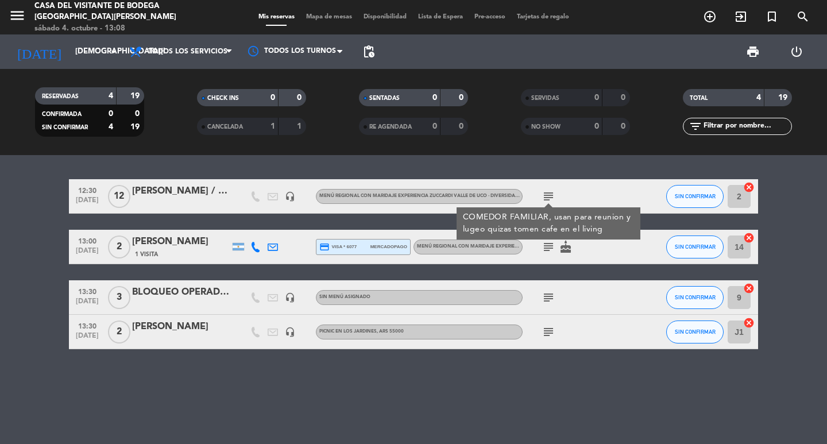
drag, startPoint x: 208, startPoint y: 176, endPoint x: 206, endPoint y: 183, distance: 7.8
click at [208, 176] on div "12:30 [DATE] [PERSON_NAME] / VISTAGE headset_mic Menú Regional con maridaje Exp…" at bounding box center [413, 299] width 827 height 289
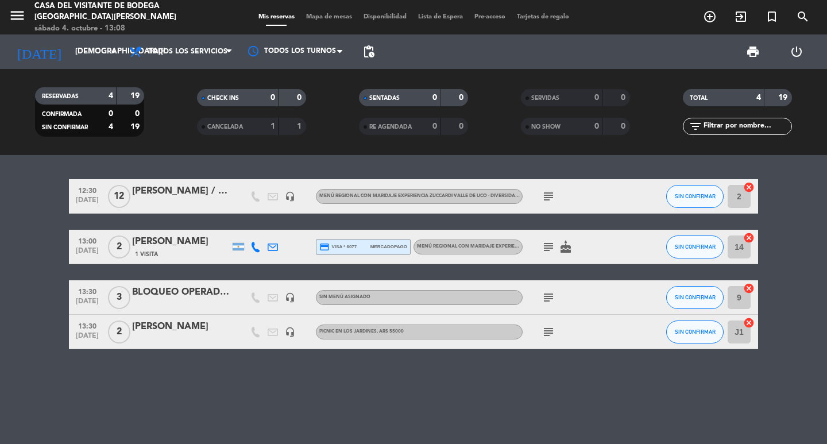
click at [204, 192] on div "[PERSON_NAME] / VISTAGE" at bounding box center [181, 191] width 98 height 15
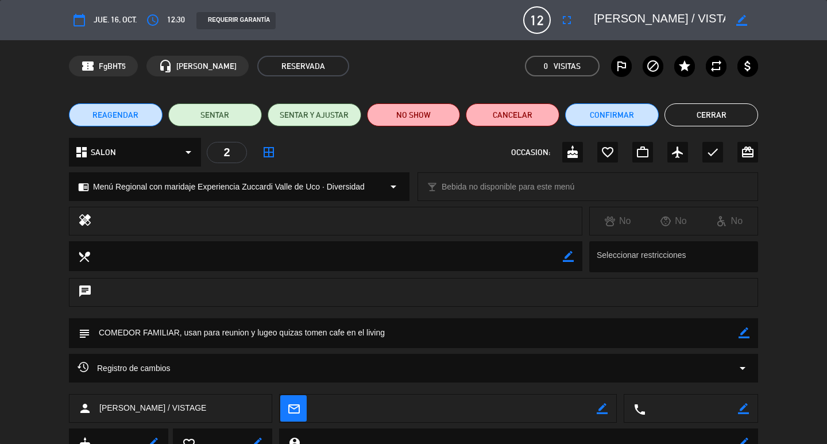
scroll to position [0, 14]
drag, startPoint x: 636, startPoint y: 20, endPoint x: 741, endPoint y: 28, distance: 105.4
click at [741, 28] on div "border_color" at bounding box center [672, 20] width 172 height 21
click at [695, 106] on button "Cerrar" at bounding box center [712, 114] width 94 height 23
